Goal: Task Accomplishment & Management: Complete application form

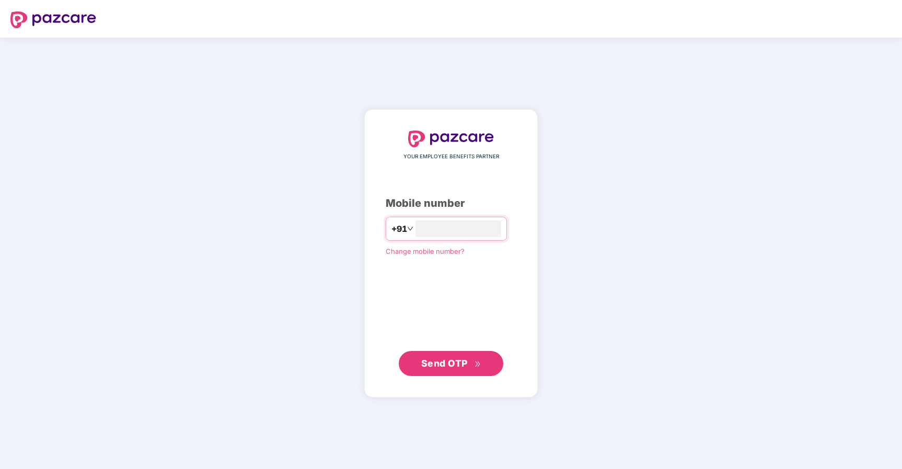
type input "**********"
click at [448, 363] on span "Send OTP" at bounding box center [444, 362] width 46 height 11
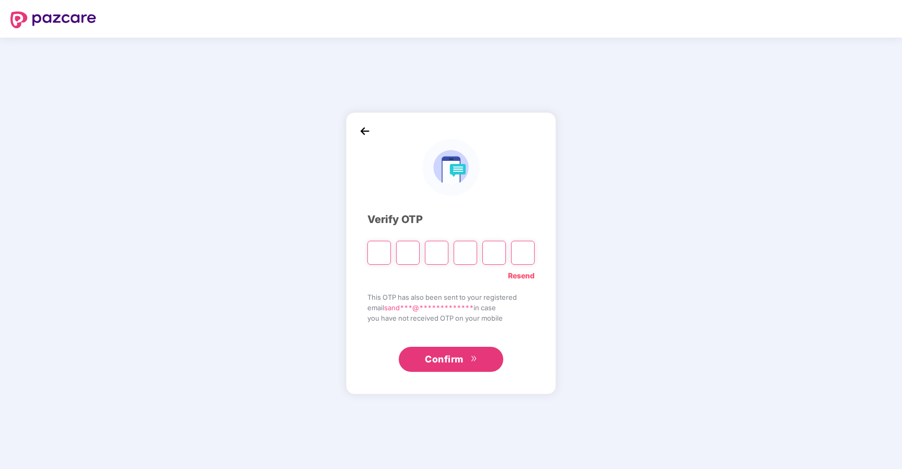
type input "*"
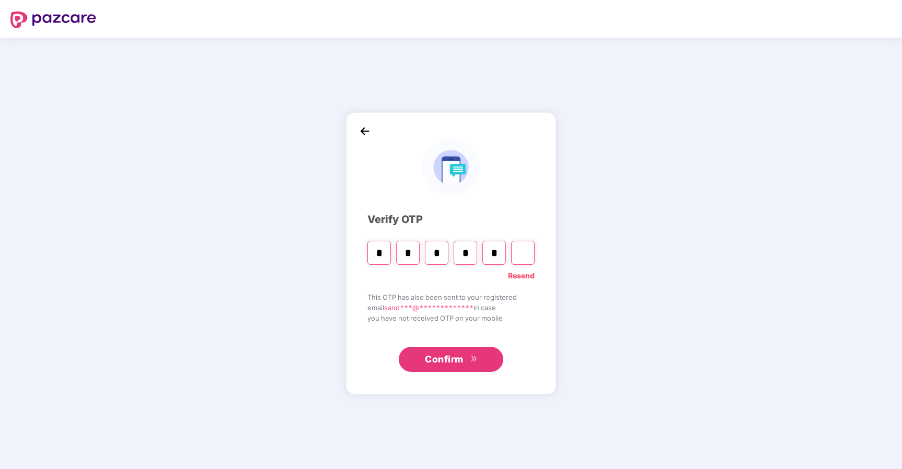
type input "*"
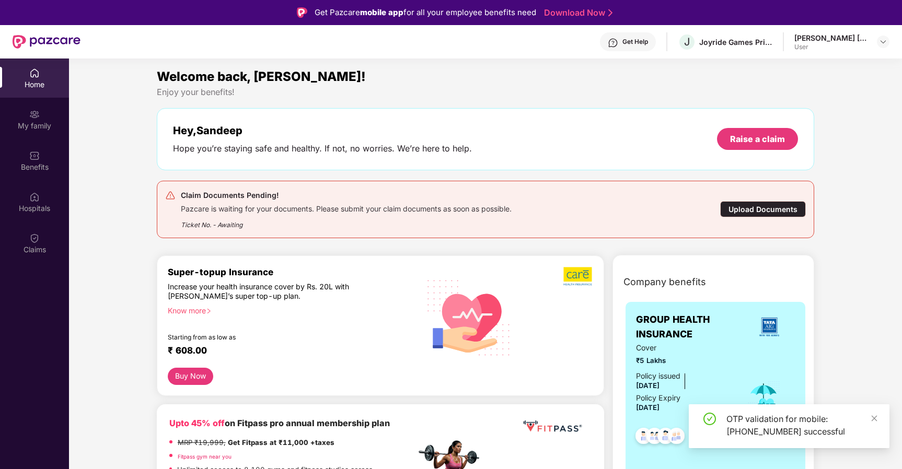
click at [757, 207] on div "Upload Documents" at bounding box center [763, 209] width 86 height 16
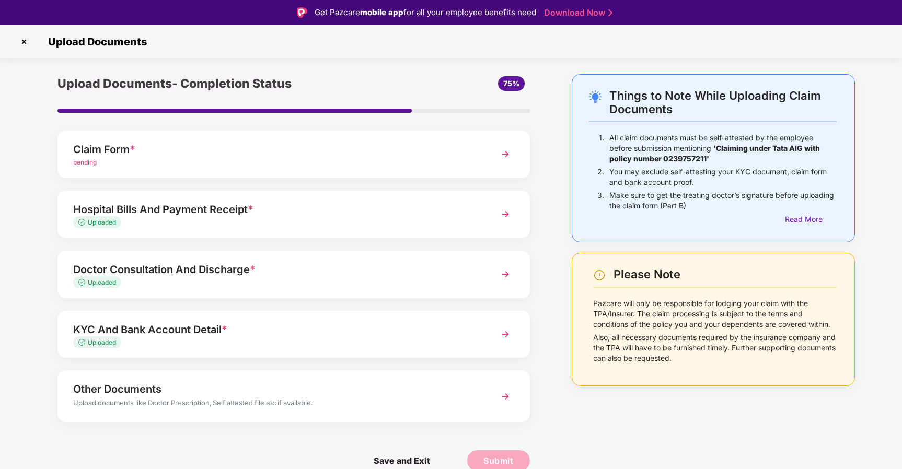
click at [505, 149] on img at bounding box center [505, 154] width 19 height 19
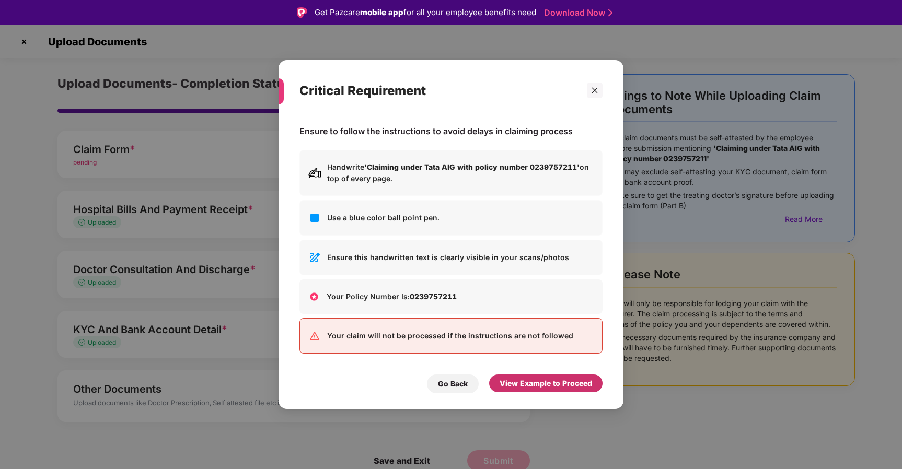
click at [541, 386] on div "View Example to Proceed" at bounding box center [545, 383] width 92 height 11
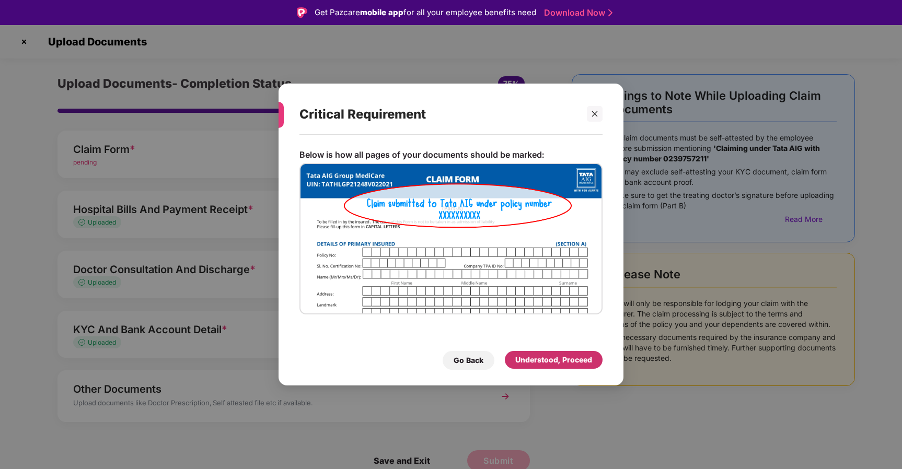
click at [547, 361] on div "Understood, Proceed" at bounding box center [553, 359] width 77 height 11
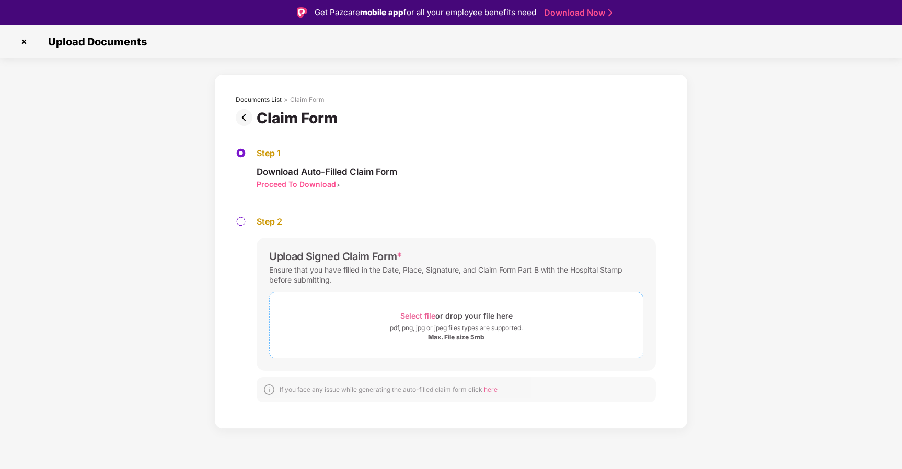
click at [422, 316] on span "Select file" at bounding box center [417, 315] width 35 height 9
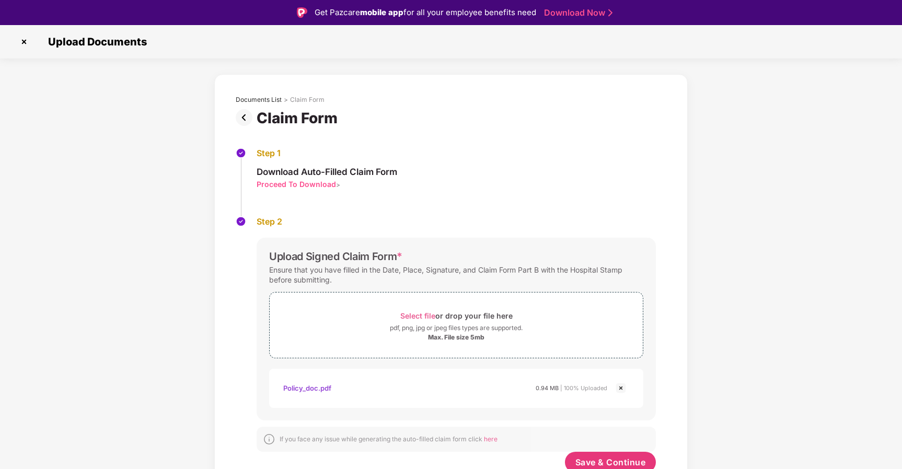
scroll to position [10, 0]
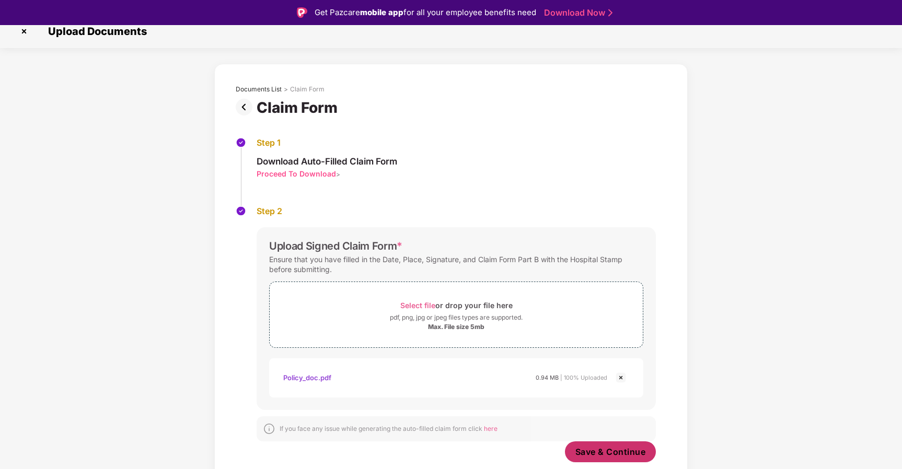
click at [604, 453] on span "Save & Continue" at bounding box center [610, 451] width 71 height 11
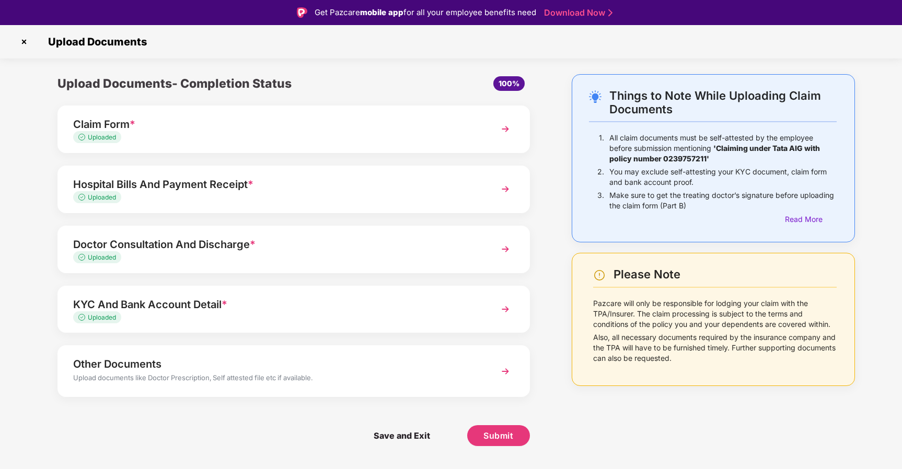
scroll to position [25, 0]
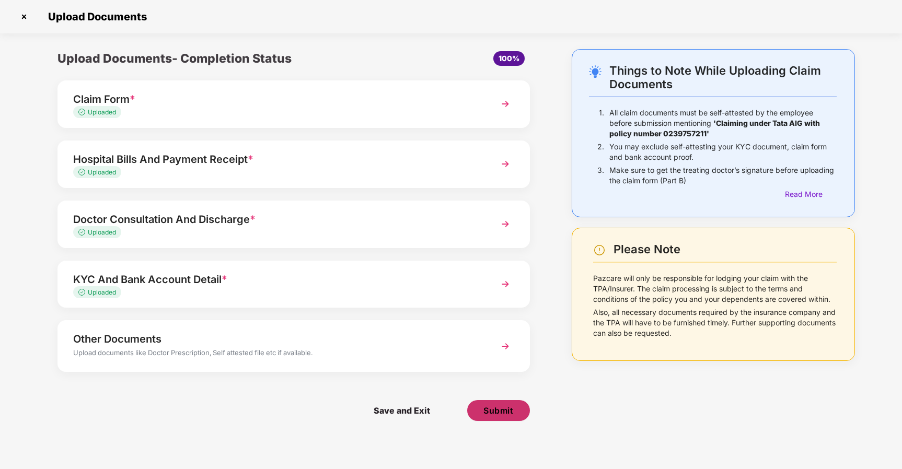
click at [497, 415] on span "Submit" at bounding box center [498, 410] width 30 height 11
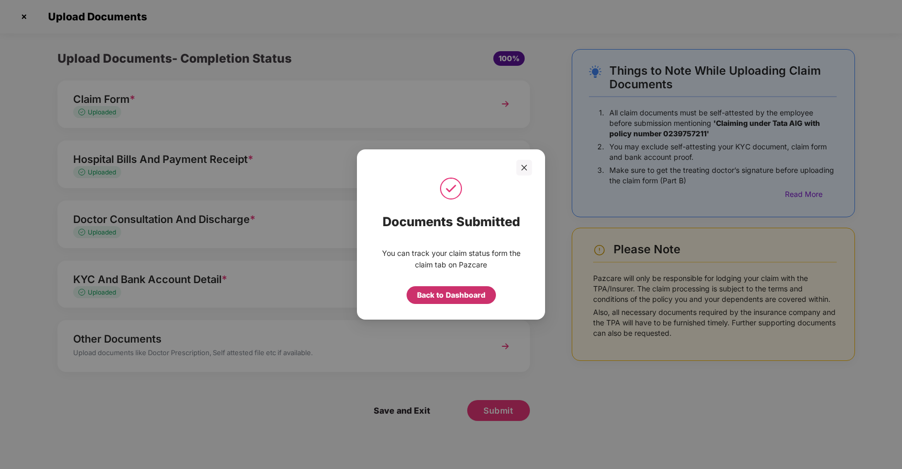
click at [449, 299] on div "Back to Dashboard" at bounding box center [451, 294] width 68 height 11
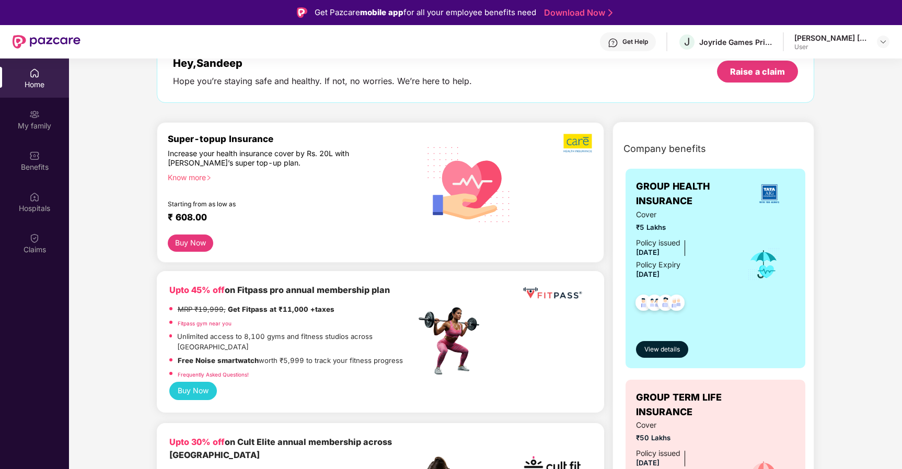
scroll to position [68, 0]
click at [40, 249] on div "Claims" at bounding box center [34, 249] width 69 height 10
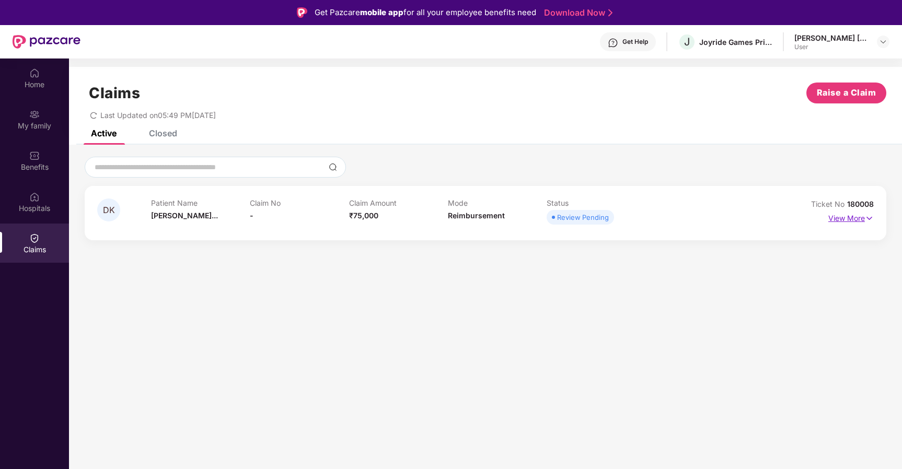
click at [871, 220] on img at bounding box center [869, 218] width 9 height 11
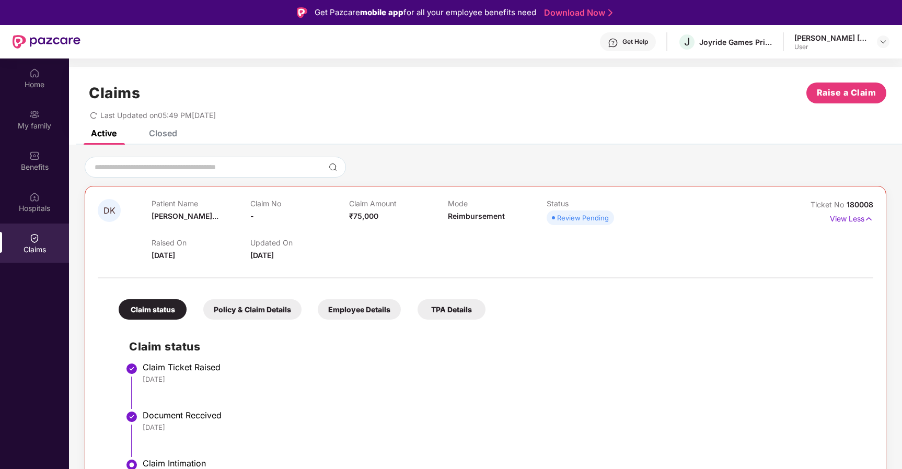
scroll to position [59, 0]
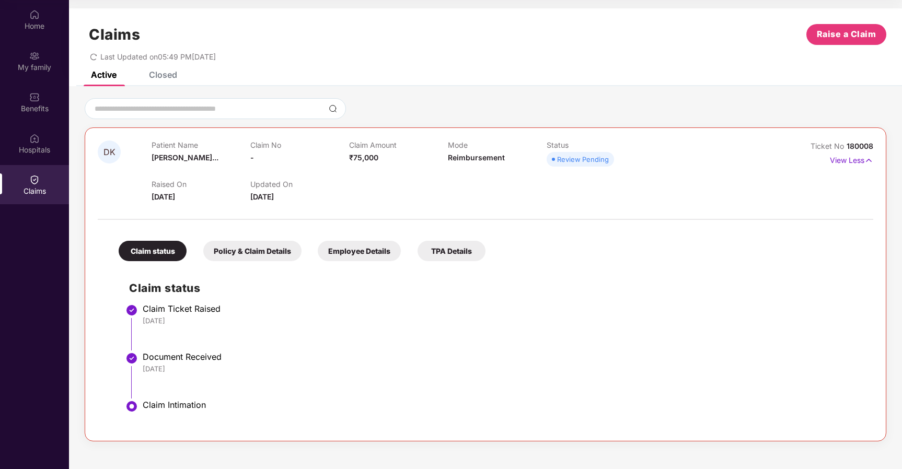
click at [235, 260] on div "Policy & Claim Details" at bounding box center [252, 251] width 98 height 20
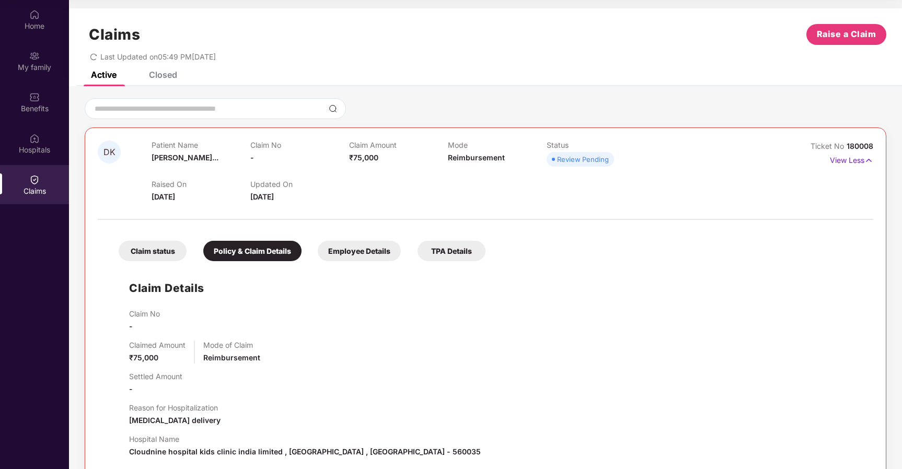
click at [336, 258] on div "Employee Details" at bounding box center [359, 251] width 83 height 20
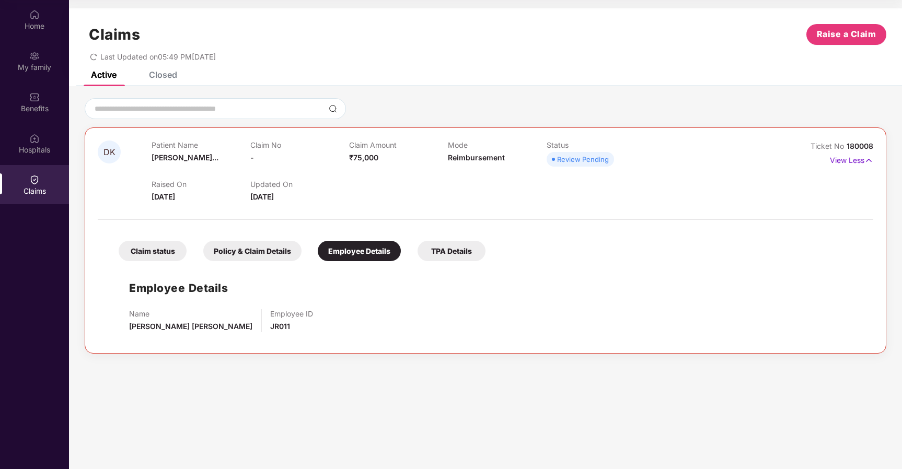
click at [475, 252] on div "TPA Details" at bounding box center [451, 251] width 68 height 20
